Goal: Check status: Check status

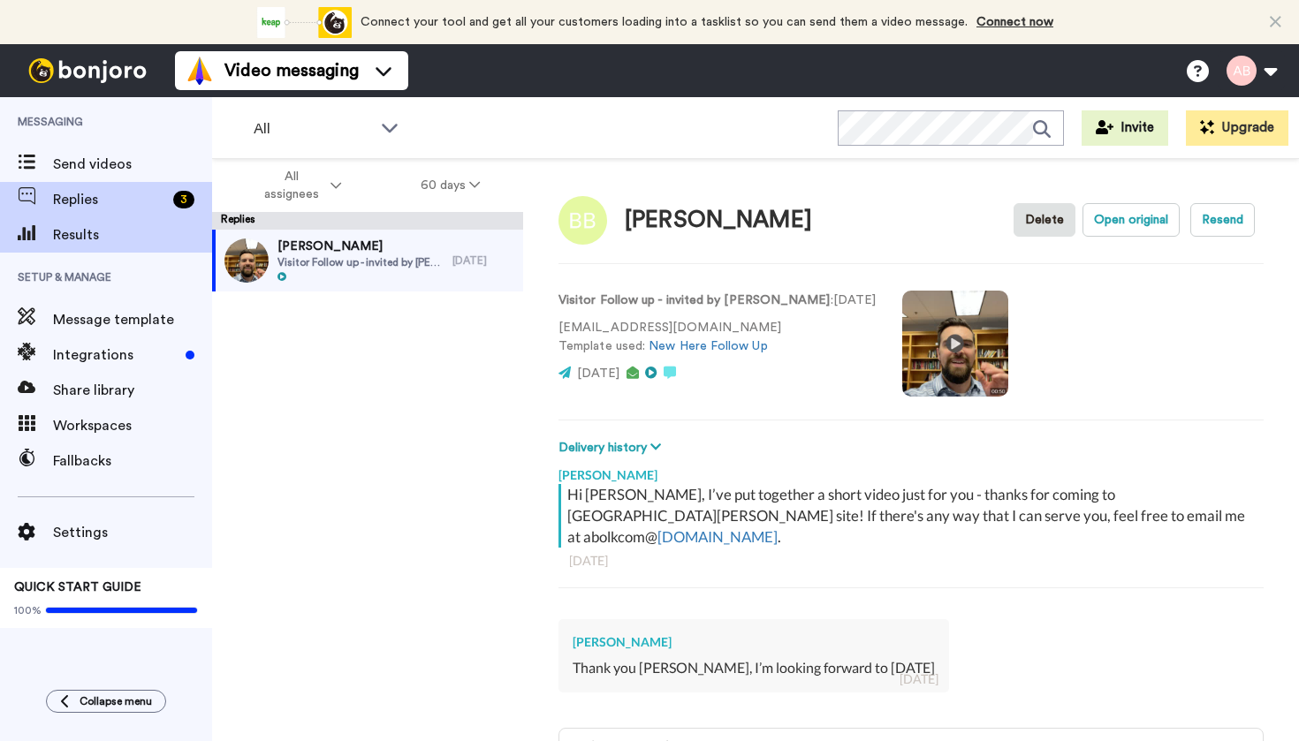
click at [87, 247] on div "Results" at bounding box center [106, 234] width 212 height 35
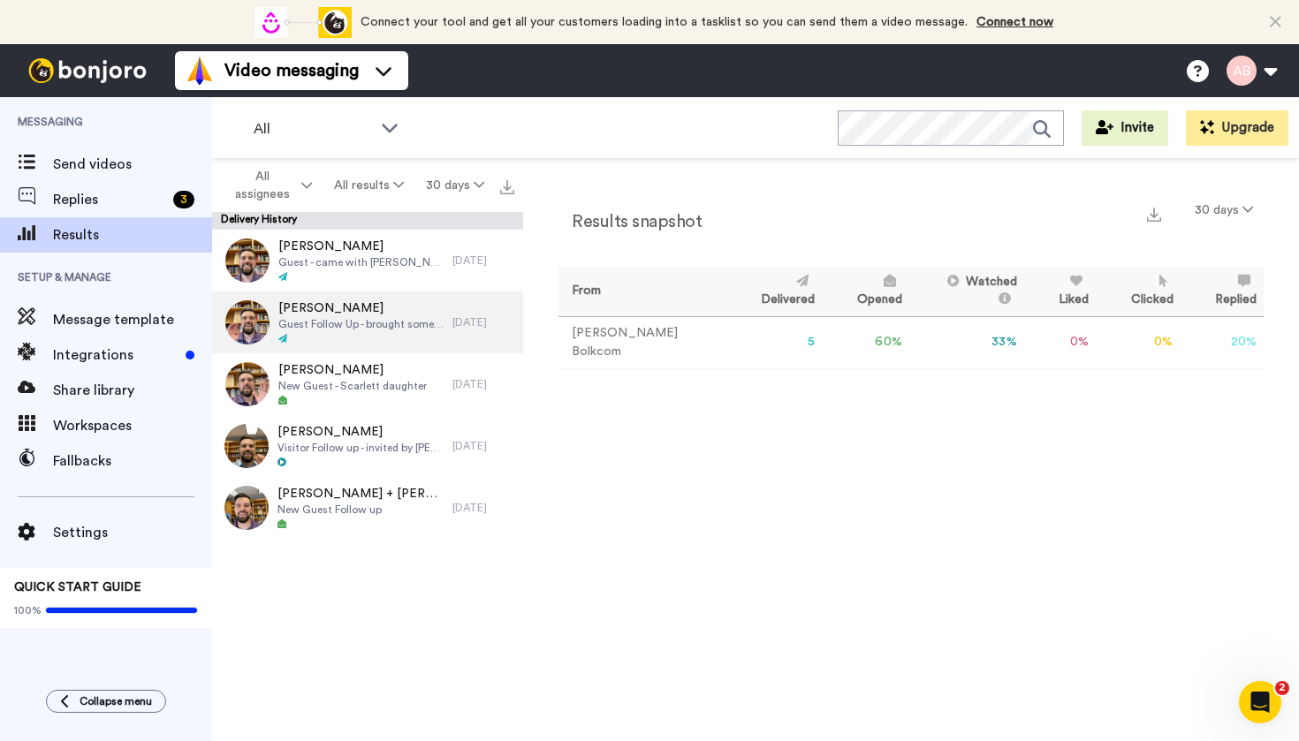
click at [339, 322] on span "Guest Follow Up - brought someone" at bounding box center [360, 324] width 165 height 14
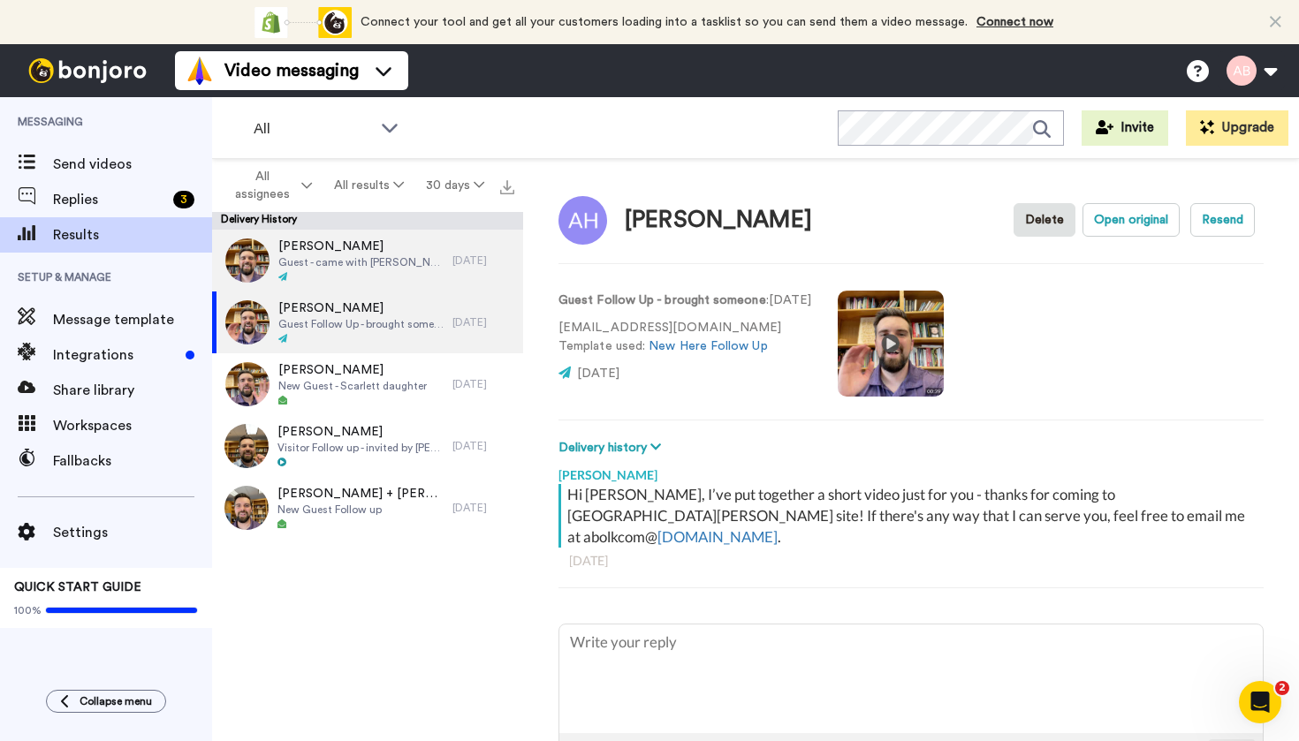
click at [345, 255] on span "Guest - came with Alexcis" at bounding box center [360, 262] width 165 height 14
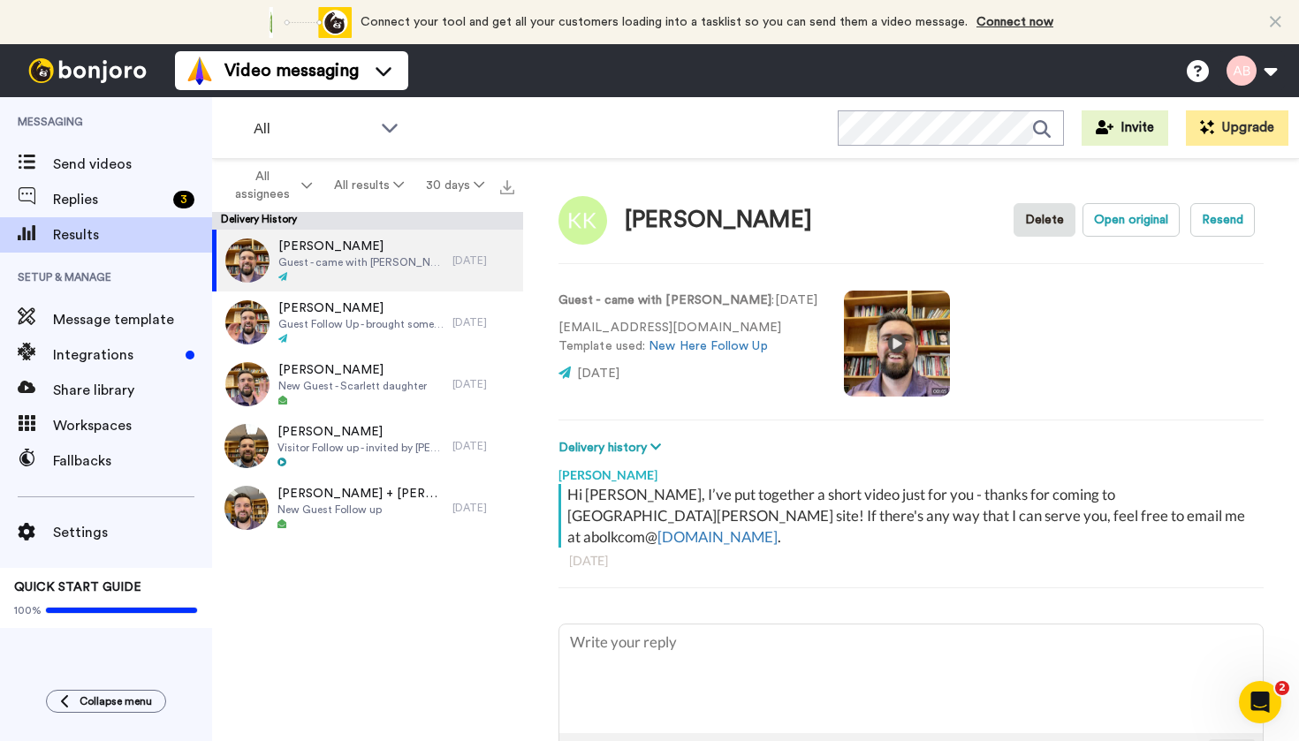
type textarea "x"
